Goal: Obtain resource: Download file/media

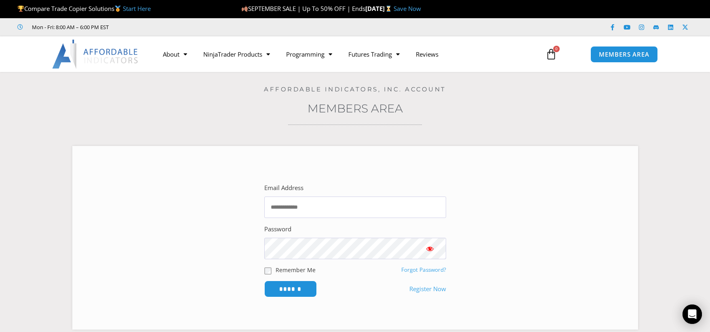
type input "**********"
click at [300, 291] on input "******" at bounding box center [290, 288] width 55 height 17
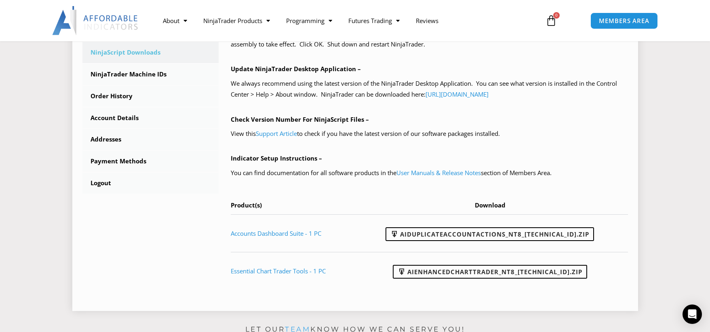
scroll to position [283, 0]
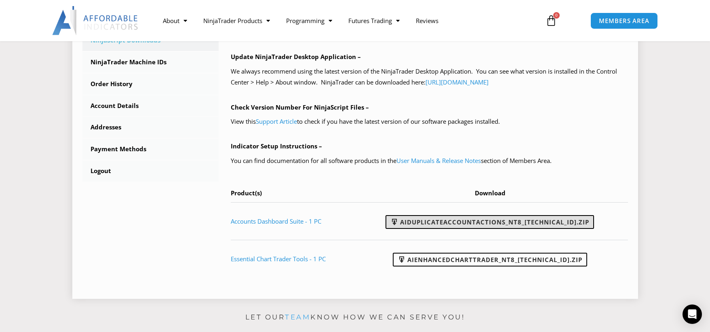
click at [545, 223] on link "AIDuplicateAccountActions_NT8_25.9.24.1.zip" at bounding box center [490, 222] width 209 height 14
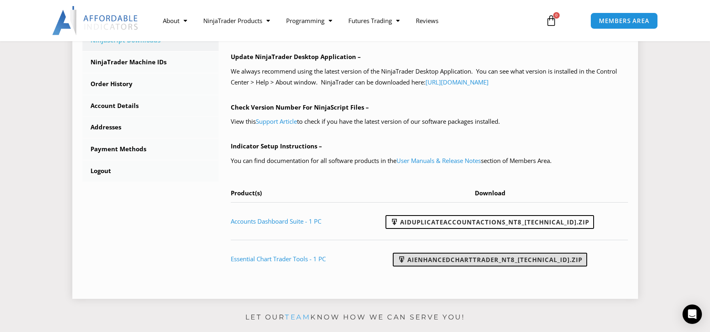
click at [559, 262] on link "AIEnhancedChartTrader_NT8_25.1.31.1.zip" at bounding box center [490, 260] width 194 height 14
click at [305, 254] on td "Essential Chart Trader Tools - 1 PC" at bounding box center [294, 259] width 127 height 38
click at [304, 260] on link "Essential Chart Trader Tools - 1 PC" at bounding box center [278, 259] width 95 height 8
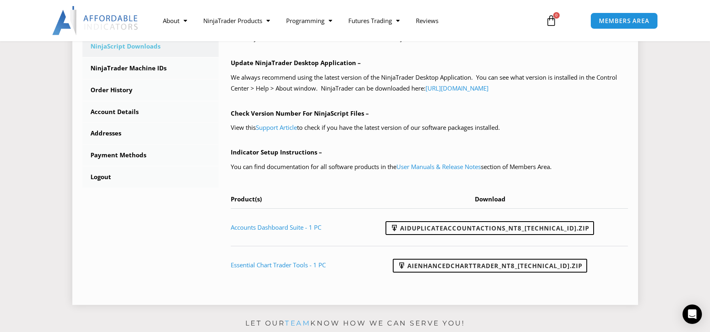
click at [632, 145] on div "****** Dashboard Subscriptions User Manuals & Release Notes NinjaScript Downloa…" at bounding box center [355, 87] width 566 height 436
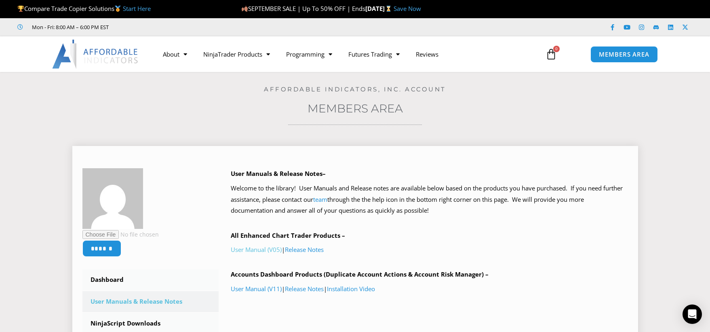
click at [270, 252] on link "User Manual (V05)" at bounding box center [256, 249] width 51 height 8
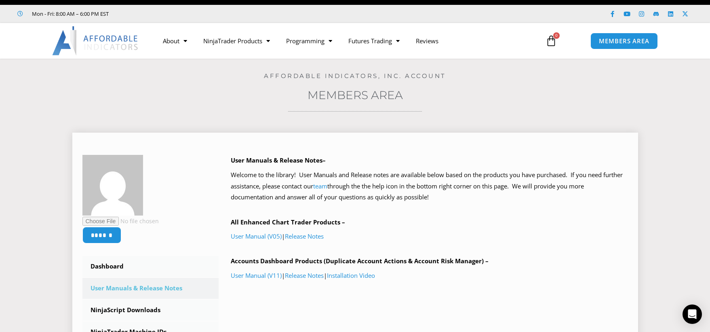
scroll to position [40, 0]
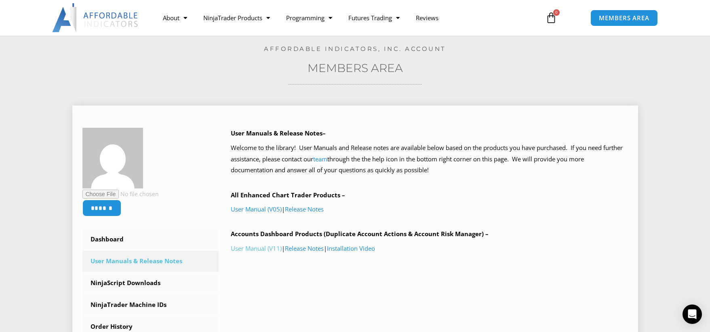
click at [267, 251] on link "User Manual (V11)" at bounding box center [256, 248] width 51 height 8
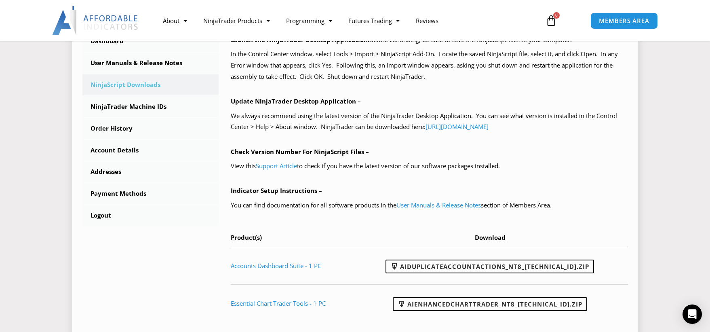
scroll to position [242, 0]
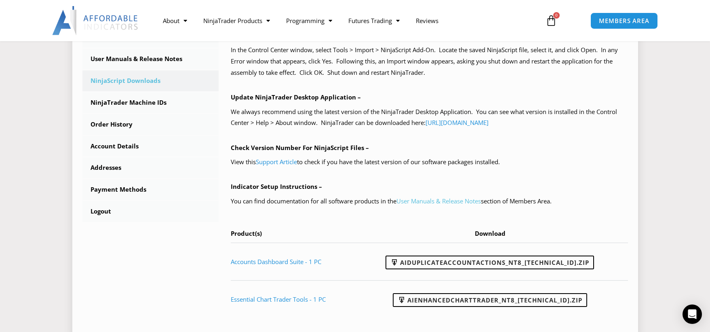
click at [477, 202] on link "User Manuals & Release Notes" at bounding box center [438, 201] width 84 height 8
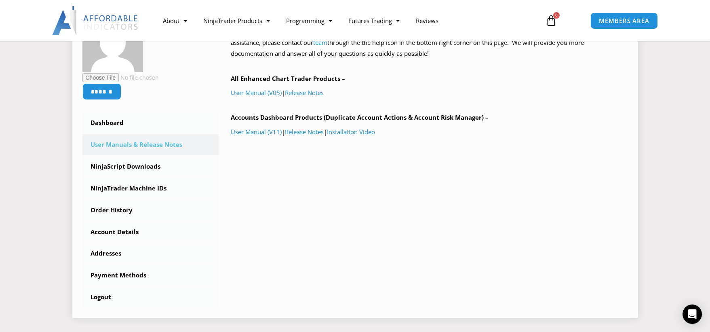
scroll to position [162, 0]
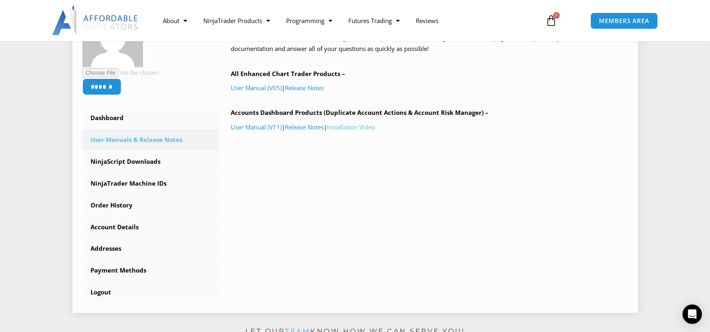
click at [351, 125] on link "Installation Video" at bounding box center [351, 127] width 48 height 8
click at [488, 198] on div "****** Dashboard Subscriptions User Manuals & Release Notes NinjaScript Downloa…" at bounding box center [355, 154] width 546 height 296
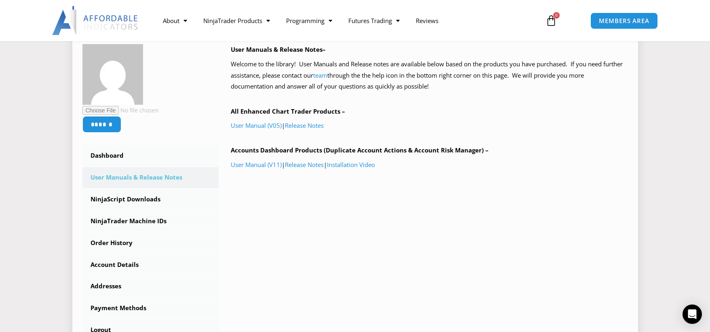
scroll to position [121, 0]
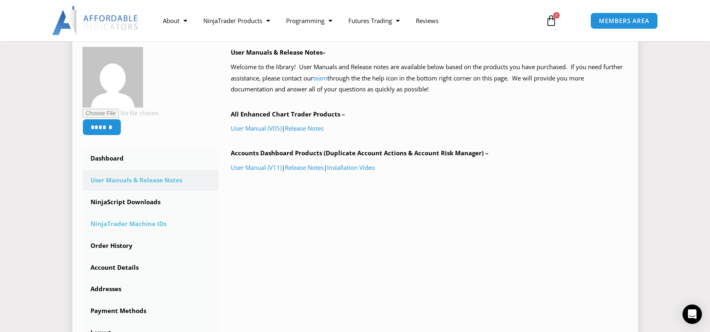
click at [131, 223] on link "NinjaTrader Machine IDs" at bounding box center [150, 223] width 137 height 21
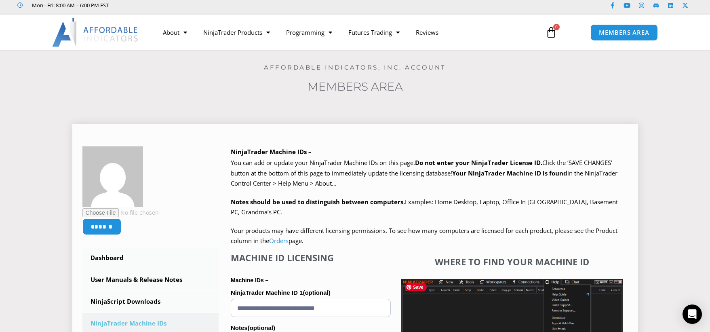
scroll to position [121, 0]
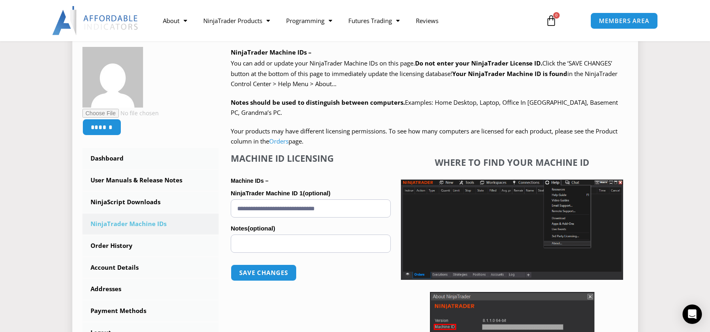
click at [397, 139] on p "Your products may have different licensing permissions. To see how many compute…" at bounding box center [429, 136] width 397 height 21
click at [284, 143] on link "Orders" at bounding box center [278, 141] width 19 height 8
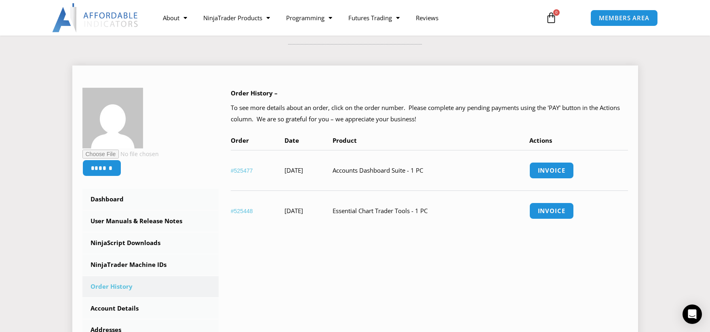
scroll to position [81, 0]
